Goal: Transaction & Acquisition: Purchase product/service

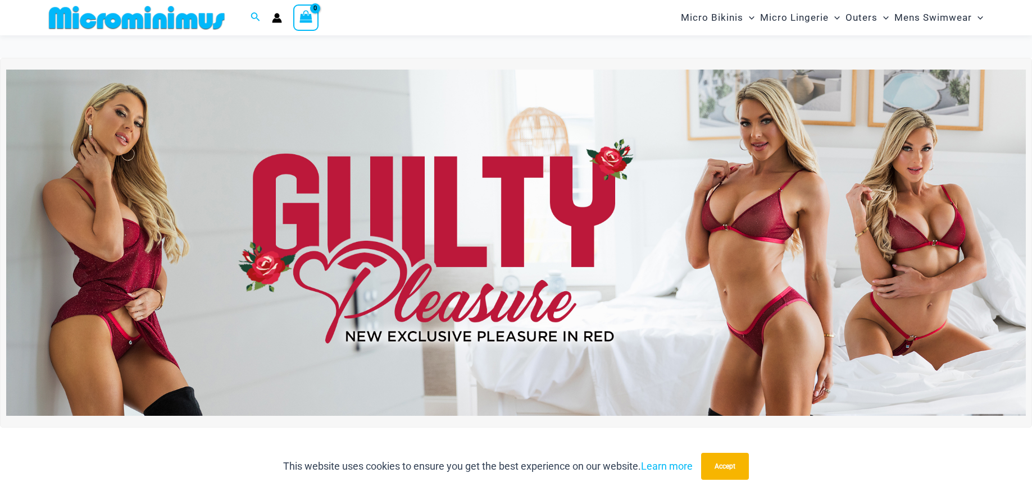
scroll to position [414, 0]
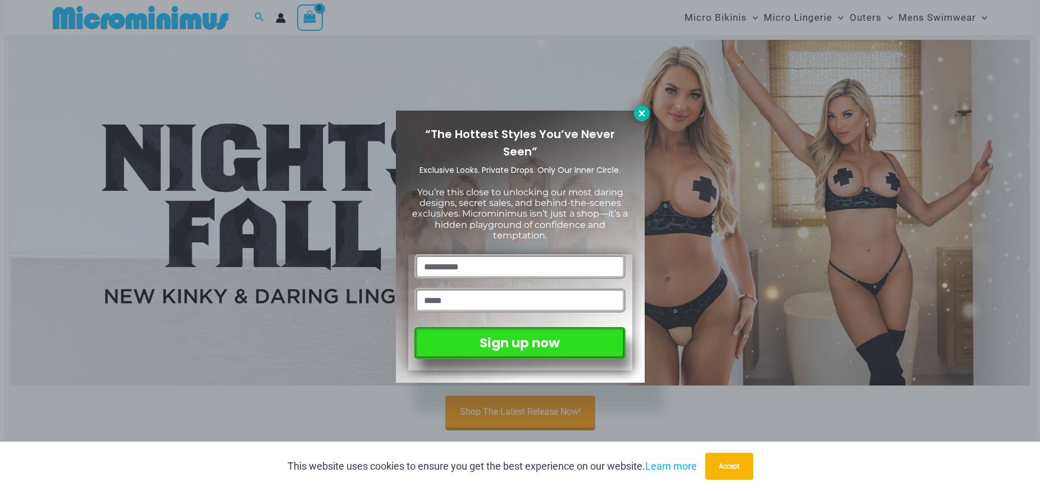
click at [648, 115] on button at bounding box center [642, 114] width 16 height 16
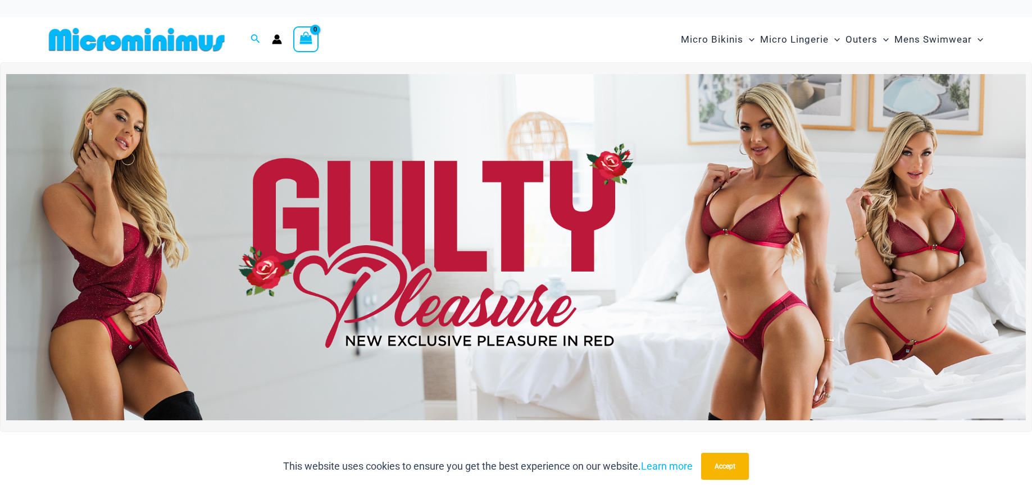
scroll to position [99, 0]
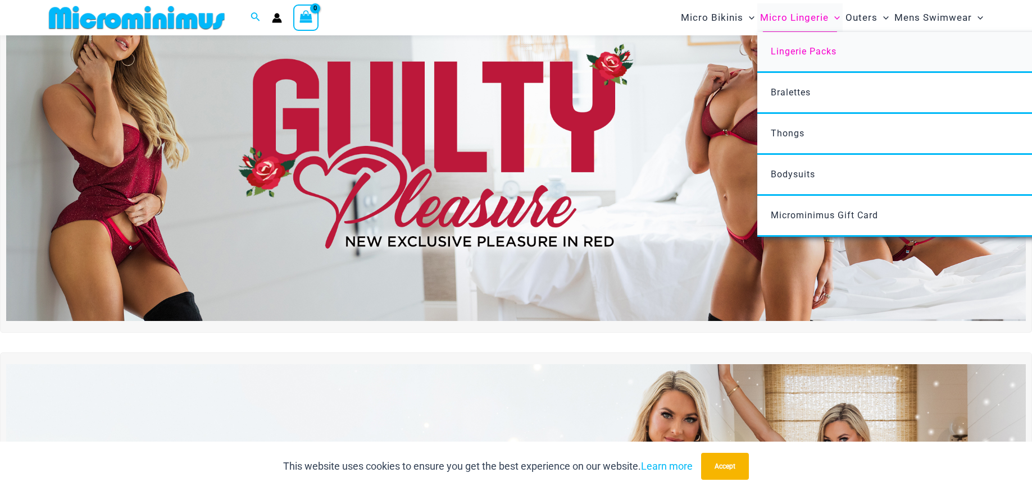
click at [804, 54] on span "Lingerie Packs" at bounding box center [804, 51] width 66 height 11
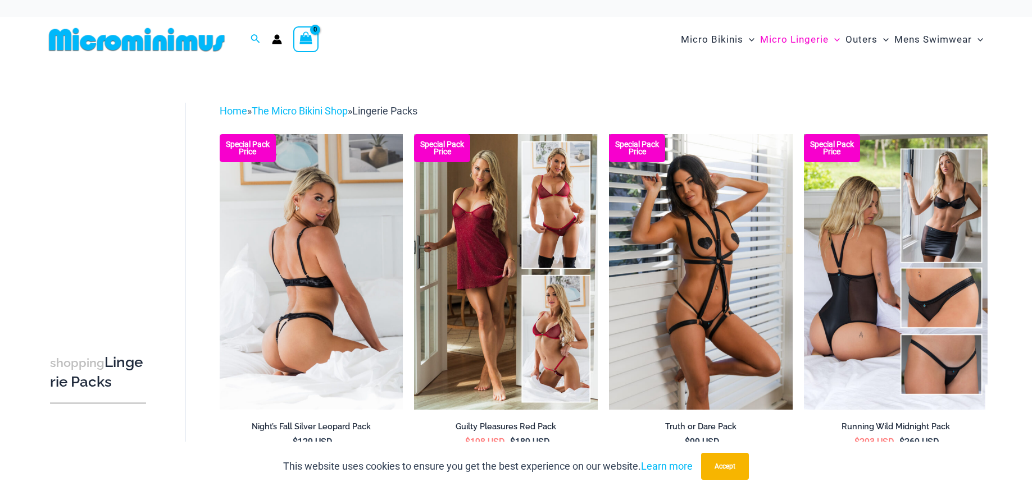
click at [363, 293] on img at bounding box center [312, 271] width 184 height 275
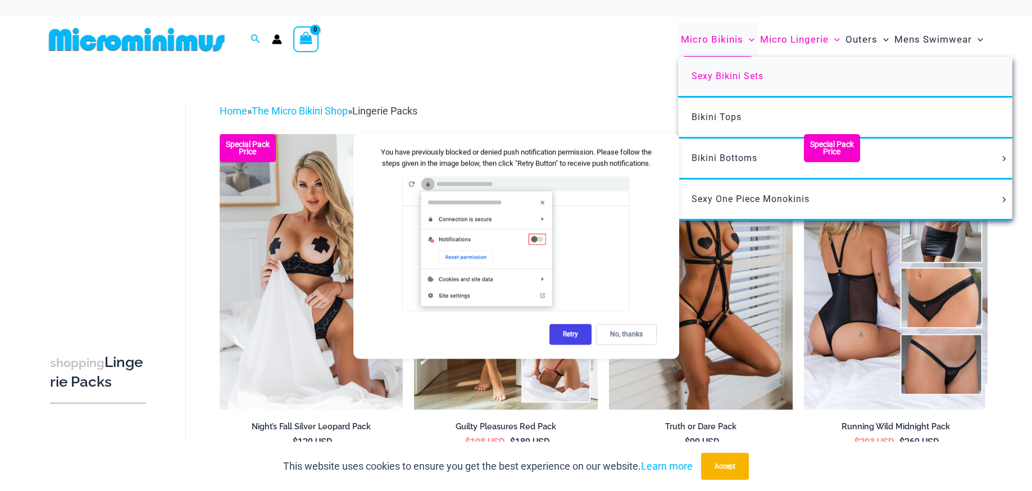
click at [724, 71] on span "Sexy Bikini Sets" at bounding box center [727, 76] width 72 height 11
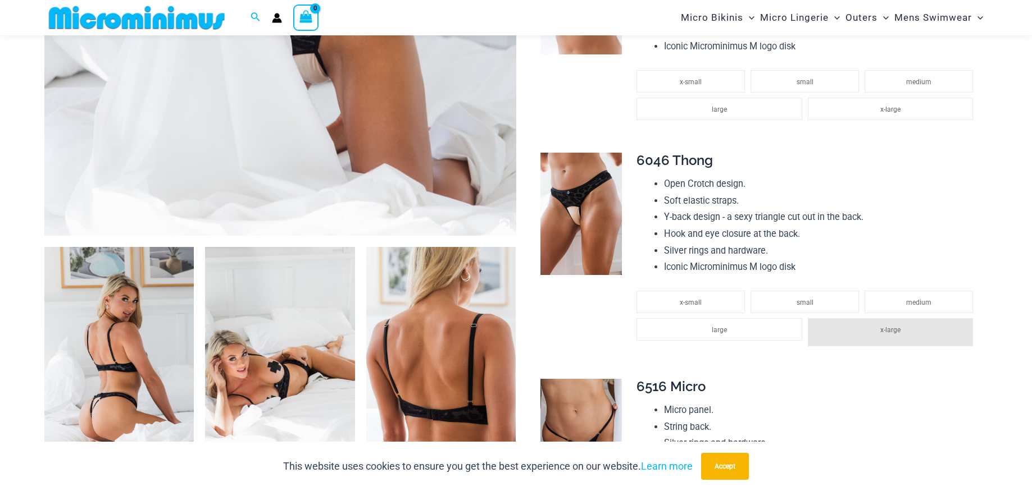
scroll to position [400, 0]
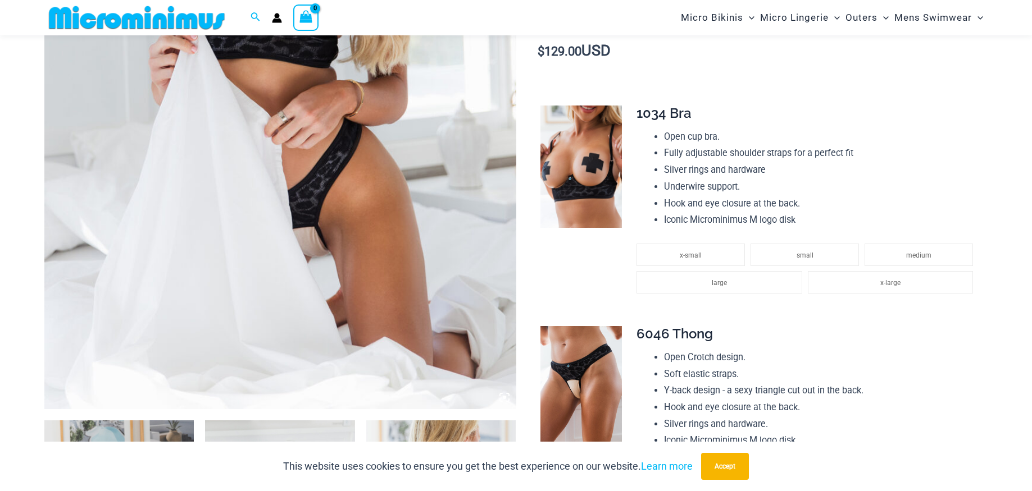
click at [356, 271] on img at bounding box center [280, 56] width 472 height 708
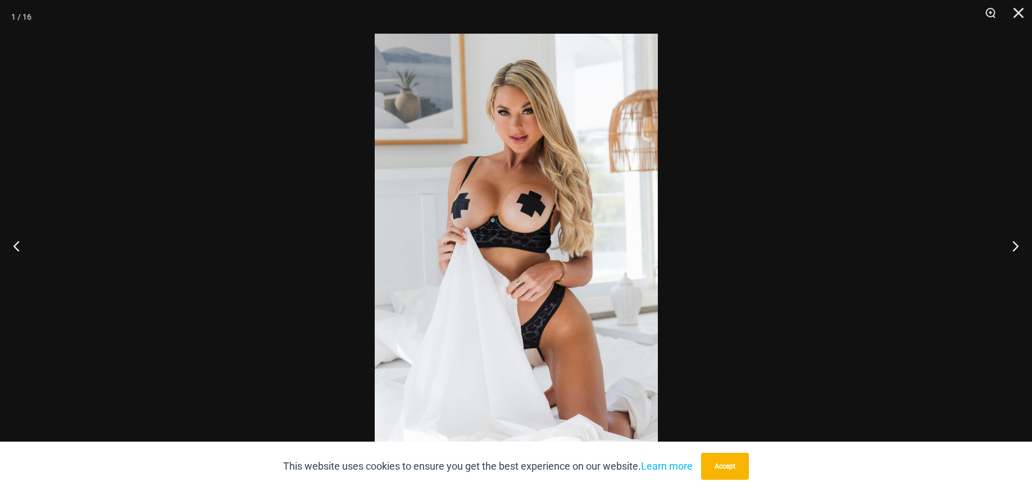
click at [490, 245] on img at bounding box center [516, 246] width 283 height 424
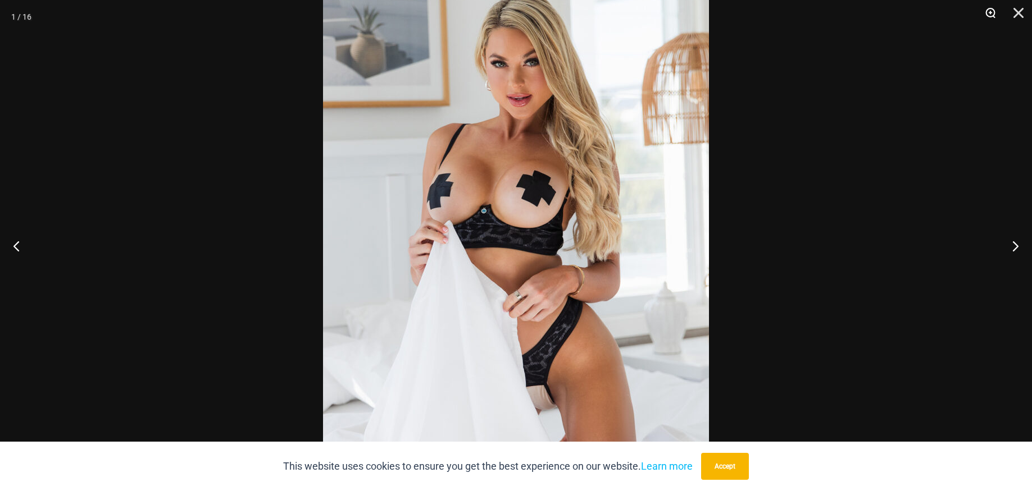
click at [989, 15] on button "Zoom" at bounding box center [986, 17] width 28 height 34
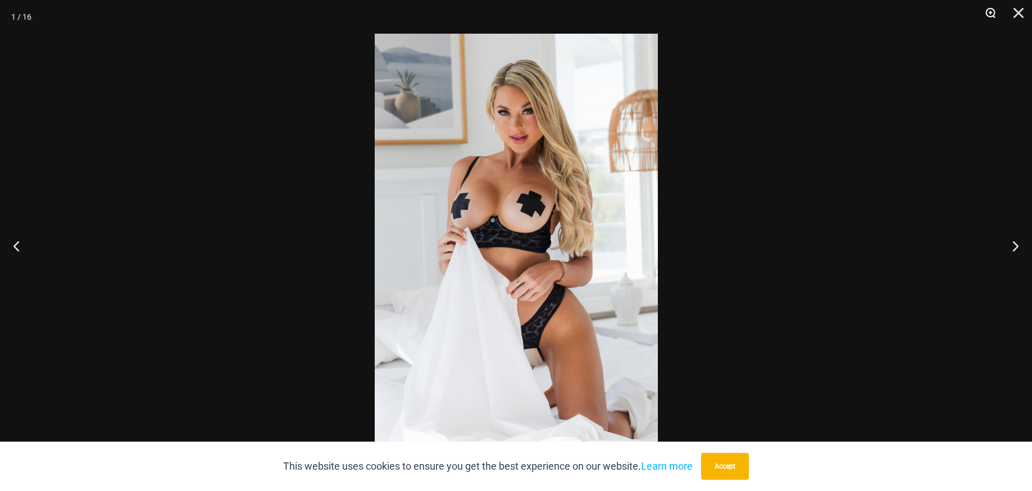
click at [989, 15] on button "Zoom" at bounding box center [986, 17] width 28 height 34
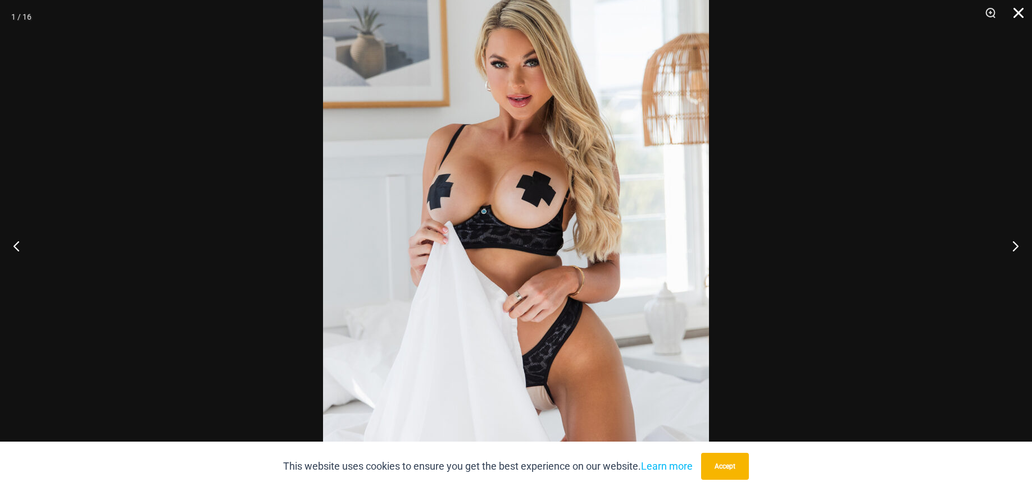
click at [1019, 11] on button "Close" at bounding box center [1014, 17] width 28 height 34
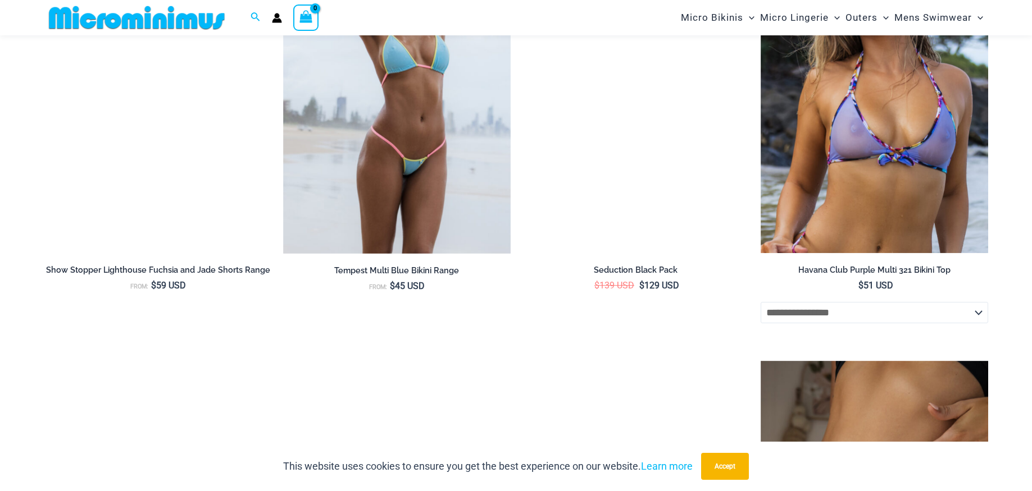
scroll to position [2567, 0]
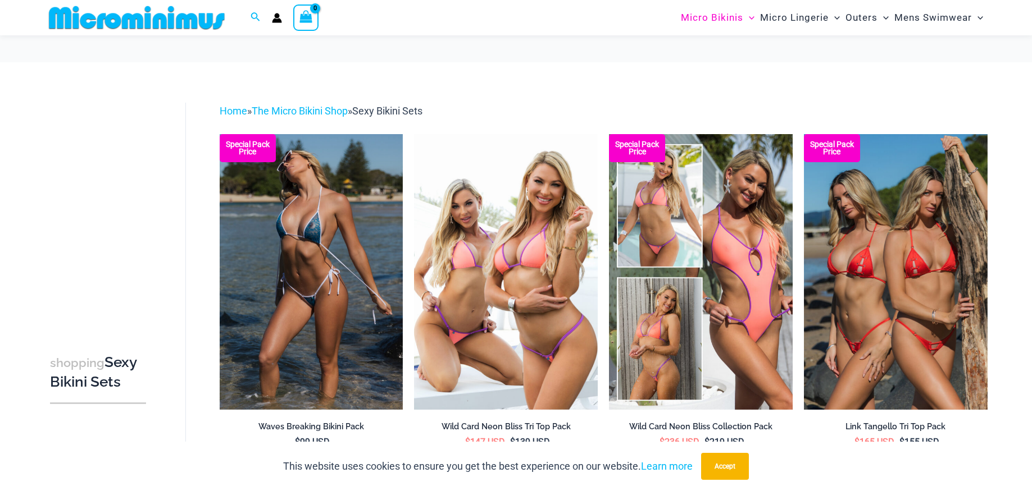
scroll to position [62, 0]
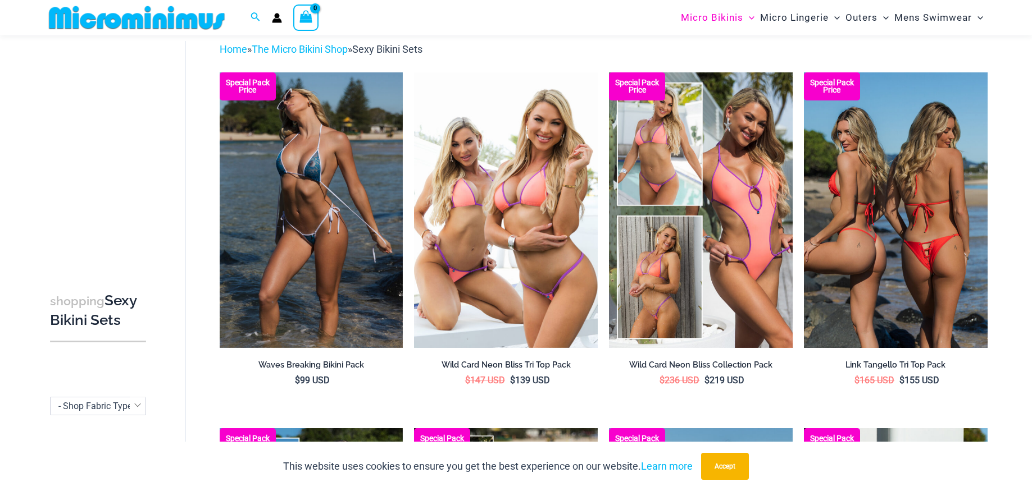
click at [910, 228] on img at bounding box center [896, 209] width 184 height 275
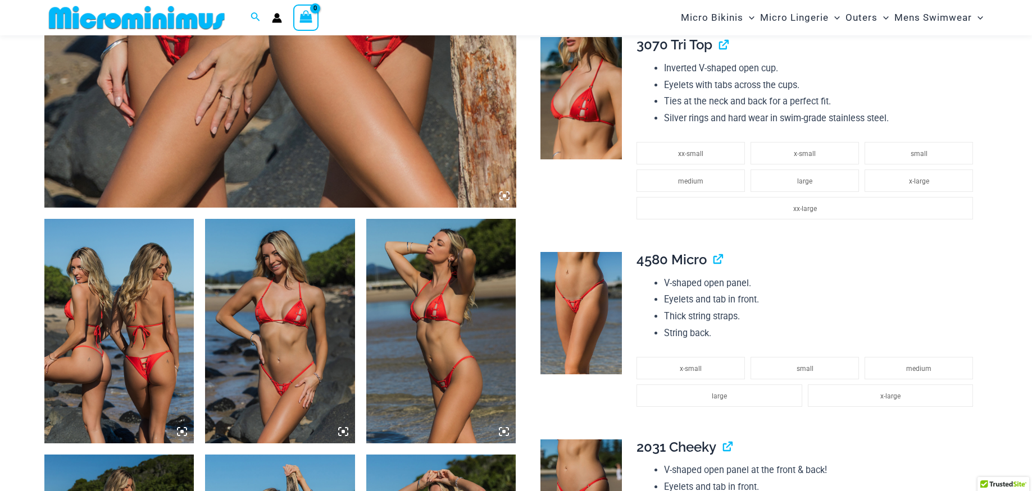
scroll to position [609, 0]
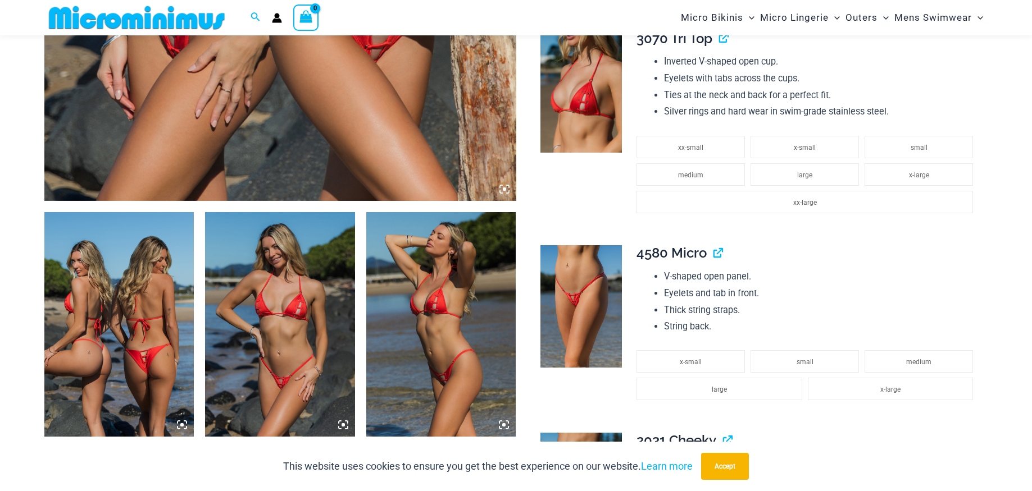
click at [286, 301] on img at bounding box center [280, 324] width 150 height 225
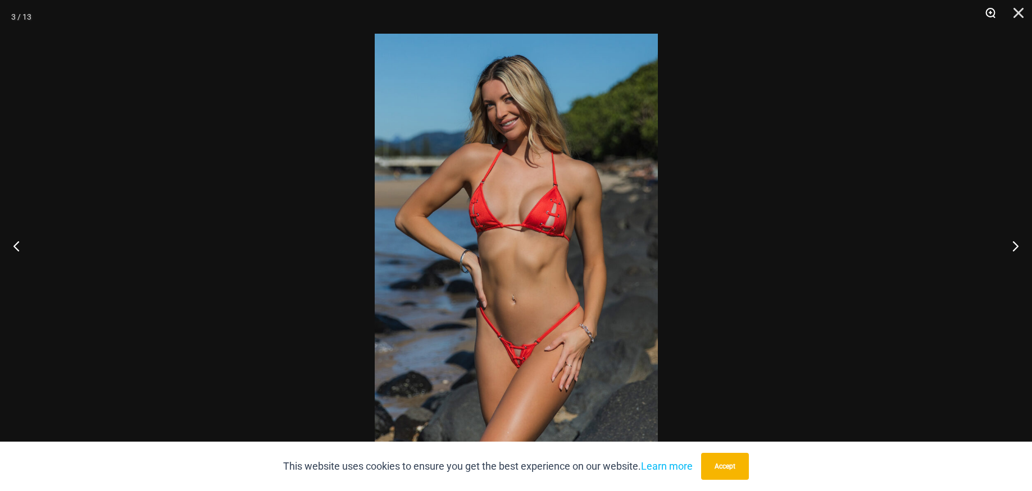
click at [990, 13] on button "Zoom" at bounding box center [986, 17] width 28 height 34
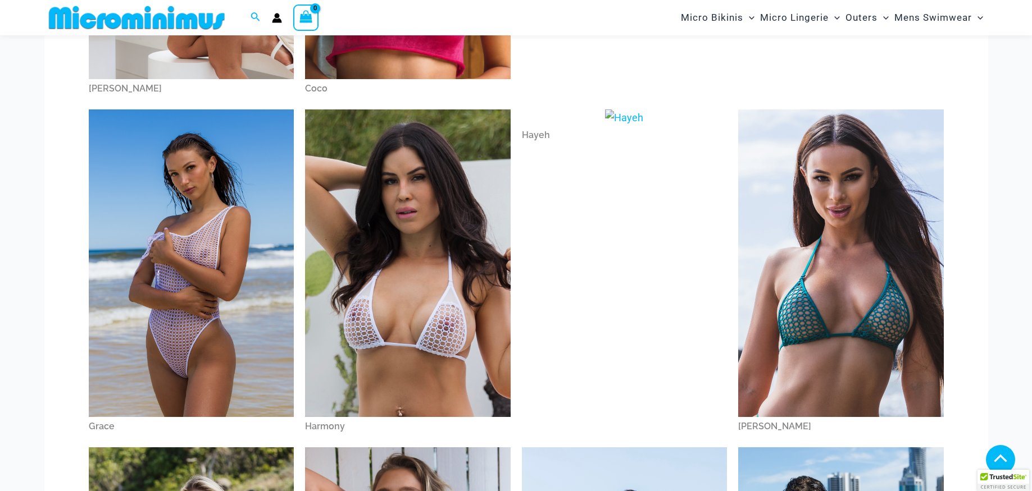
scroll to position [357, 0]
click at [493, 277] on img at bounding box center [408, 264] width 206 height 308
